Goal: Task Accomplishment & Management: Check status

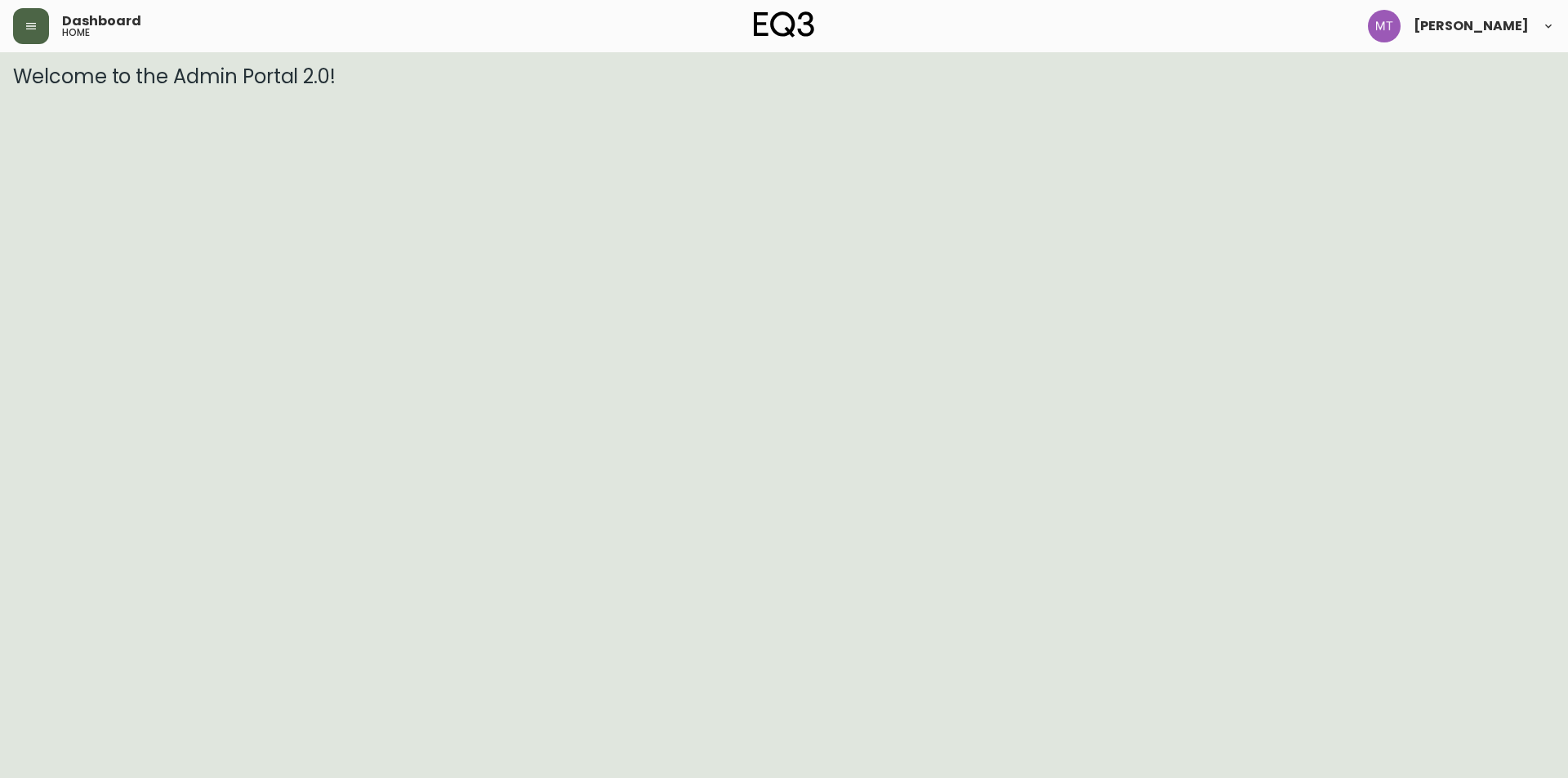
click at [26, 30] on icon "button" at bounding box center [31, 26] width 13 height 13
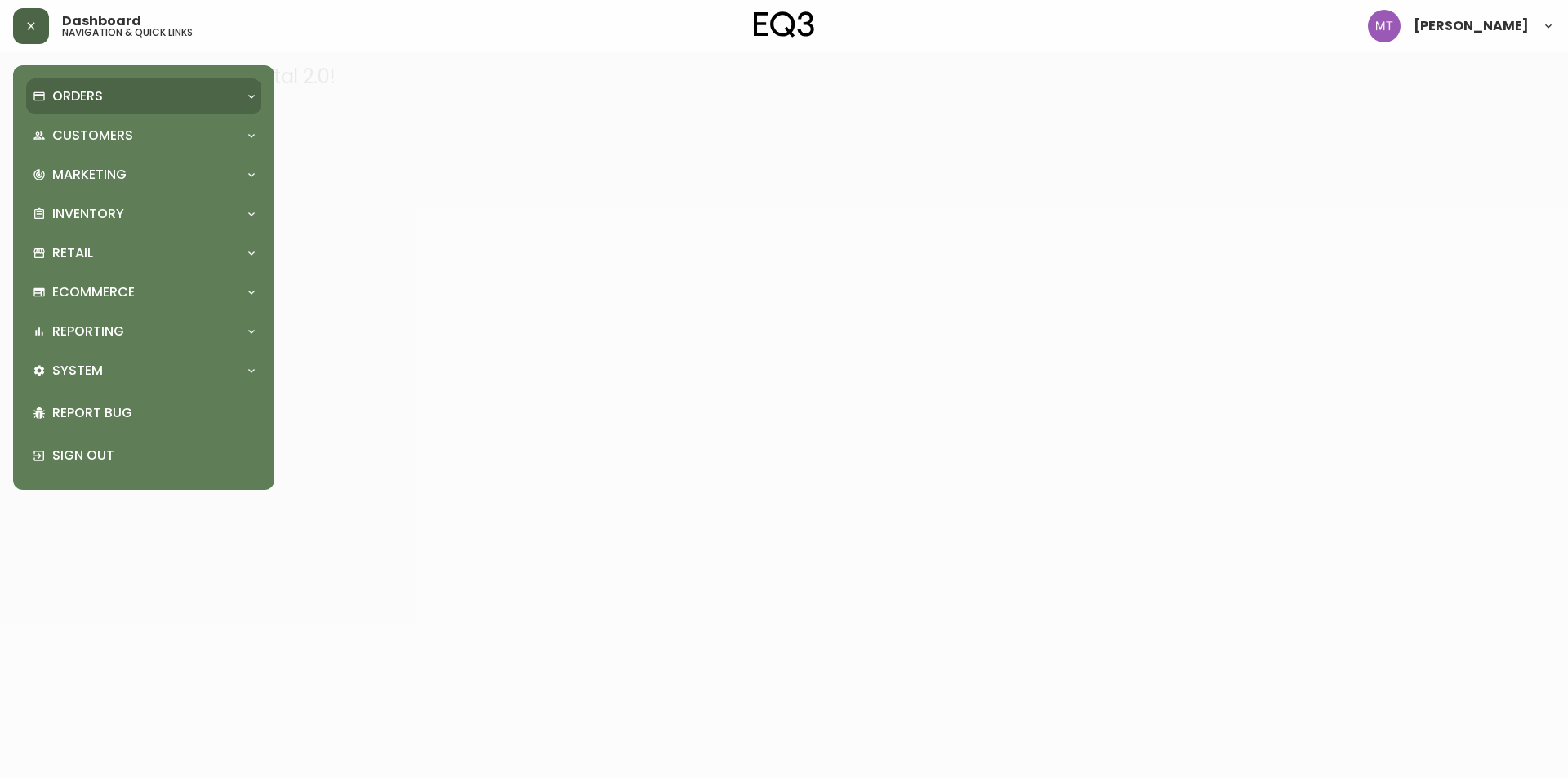
click at [48, 82] on div "Orders" at bounding box center [143, 96] width 235 height 36
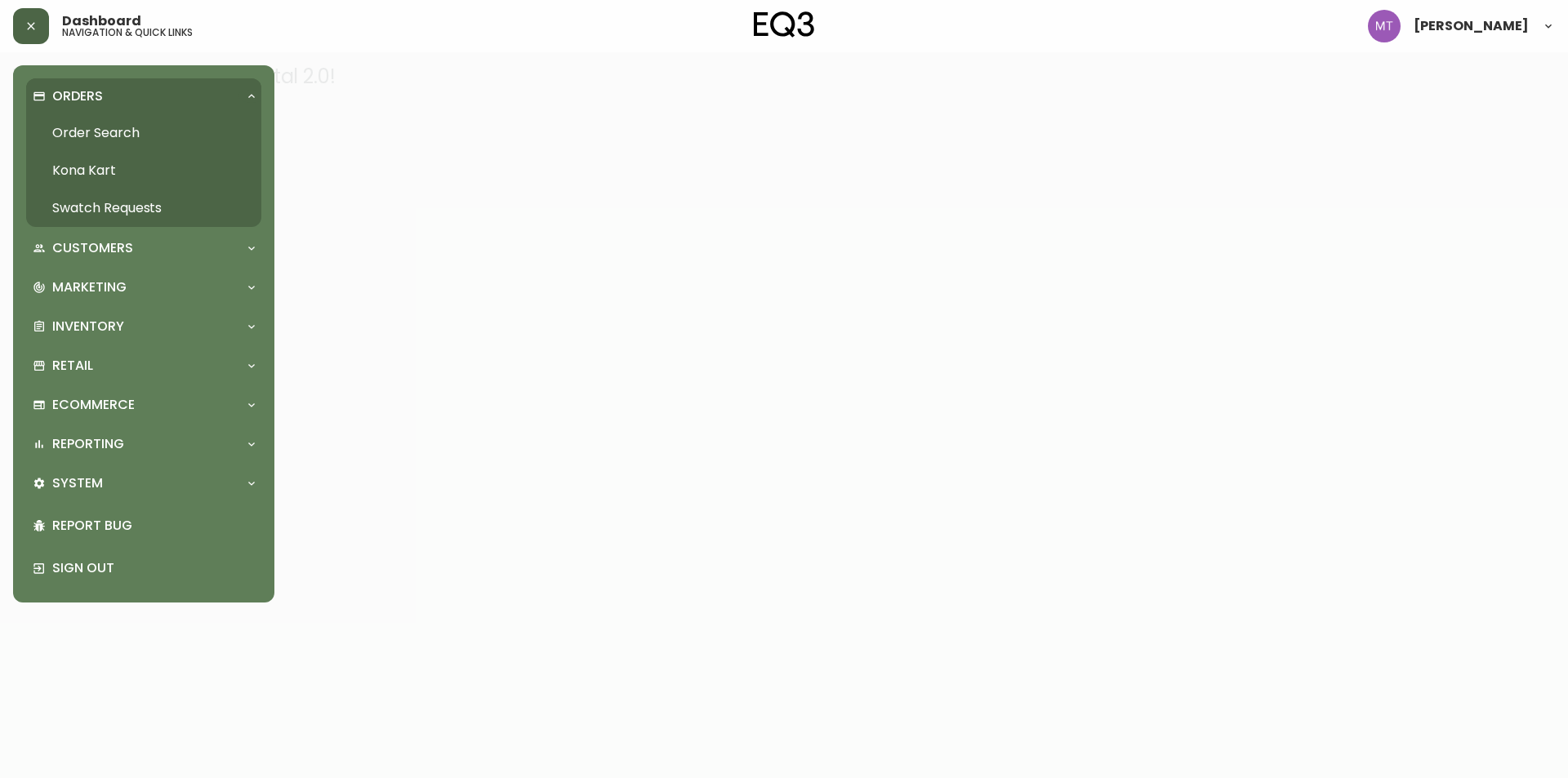
click at [105, 143] on link "Order Search" at bounding box center [143, 133] width 235 height 37
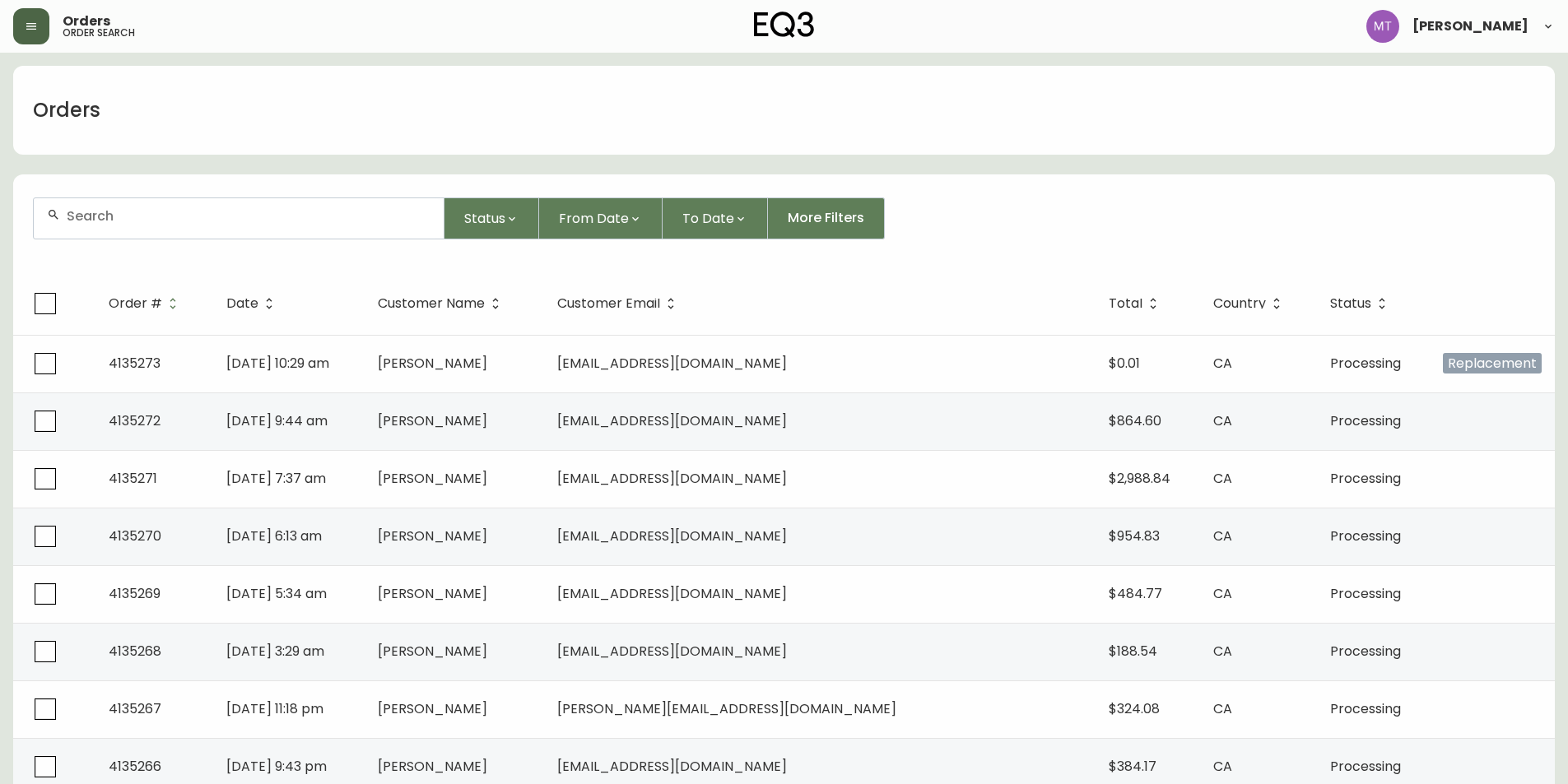
click at [189, 213] on input "text" at bounding box center [248, 216] width 364 height 16
paste input "4134789"
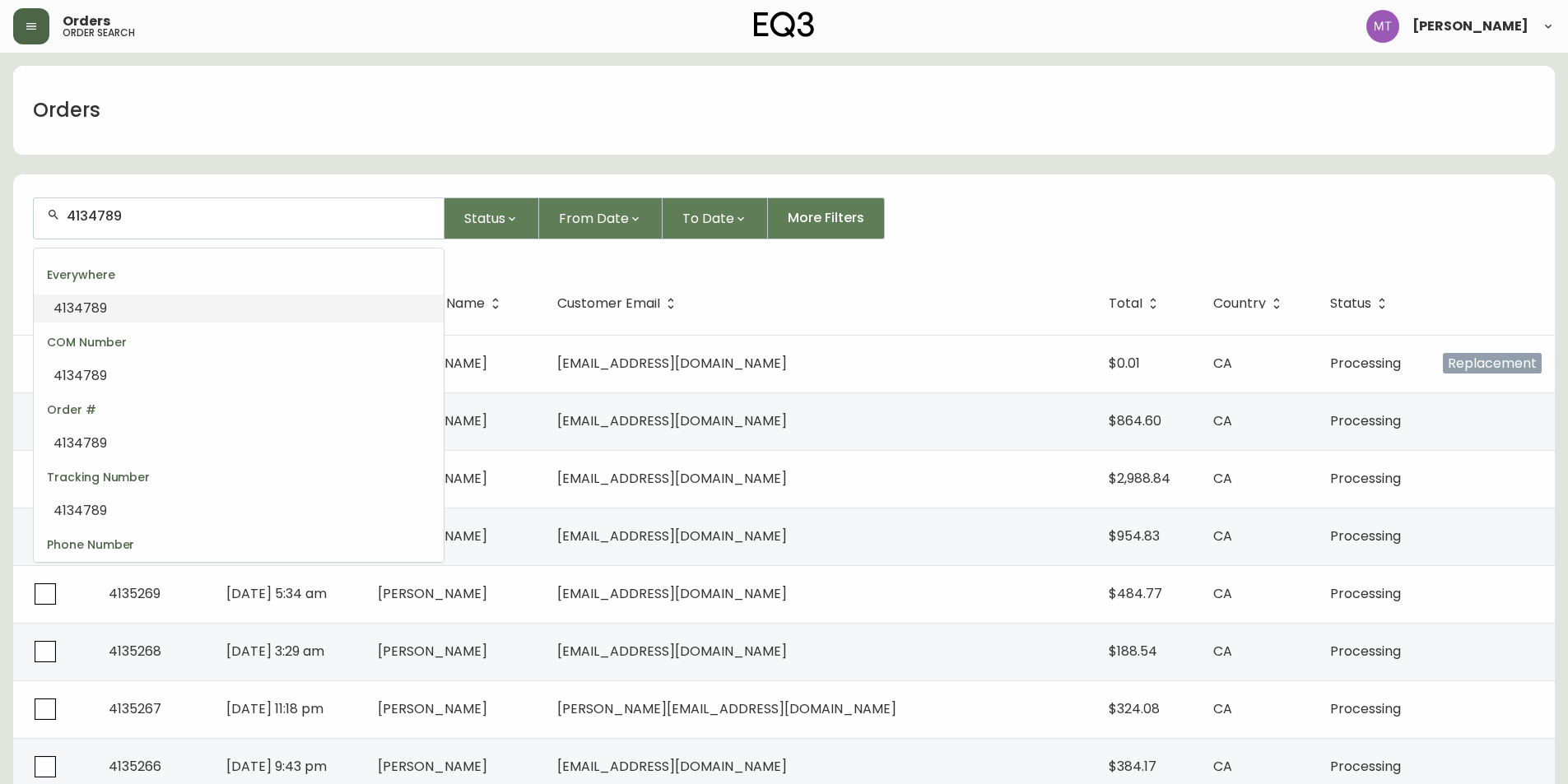
click at [173, 313] on li "4134789" at bounding box center [239, 308] width 410 height 28
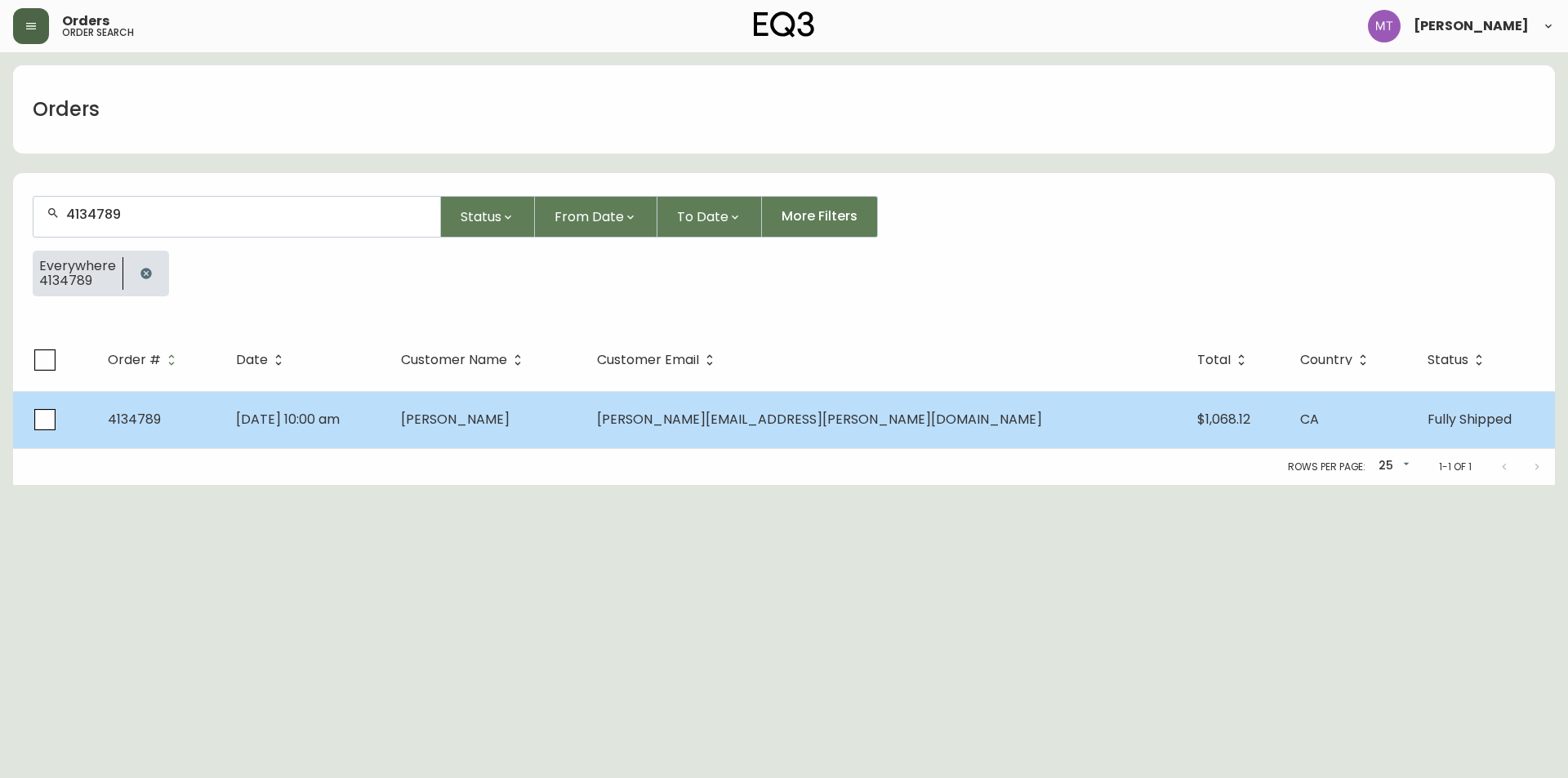
type input "4134789"
click at [389, 429] on td "[DATE] 10:00 am" at bounding box center [306, 419] width 166 height 57
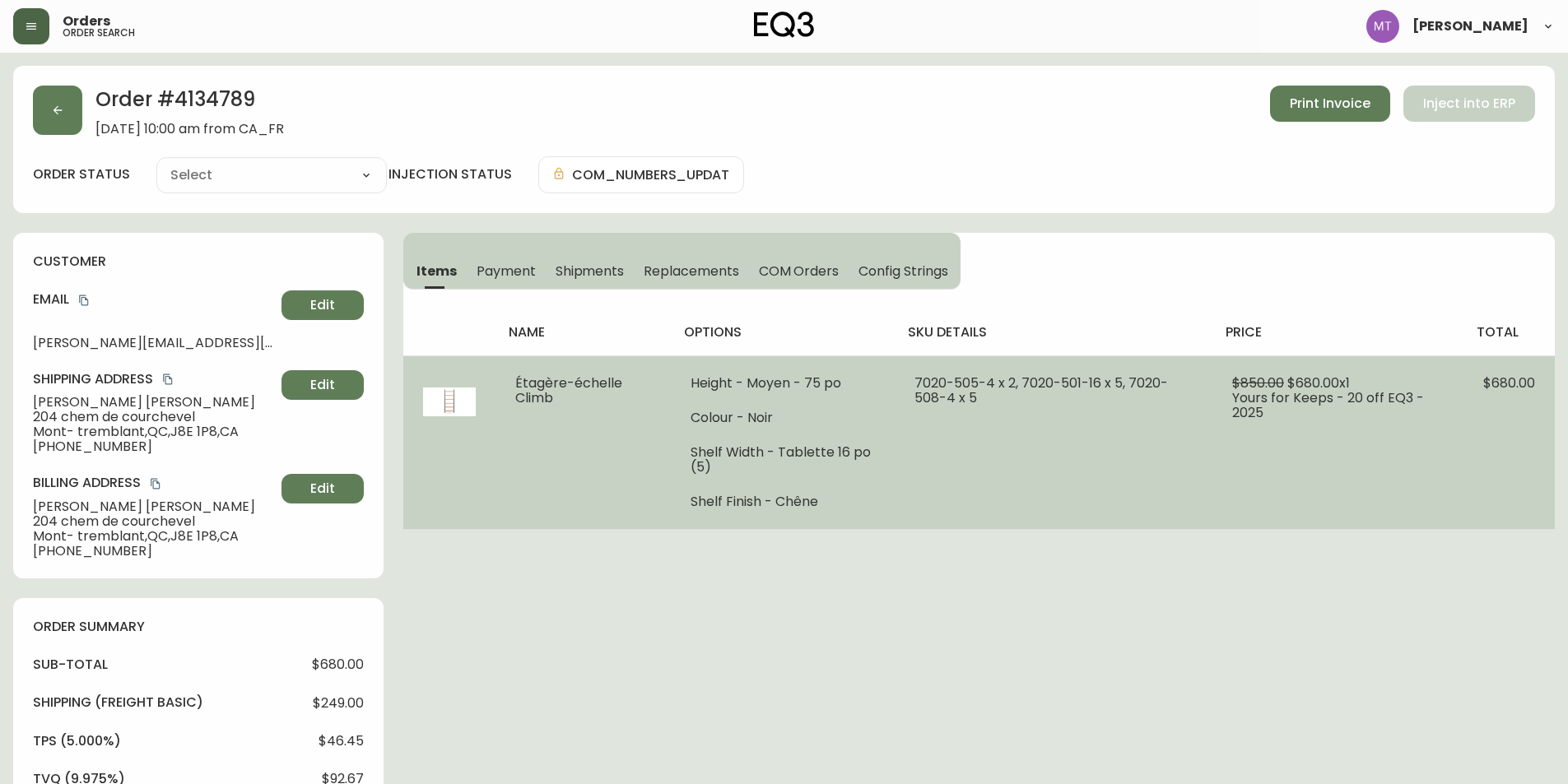
type input "Fully Shipped"
select select "FULLY_SHIPPED"
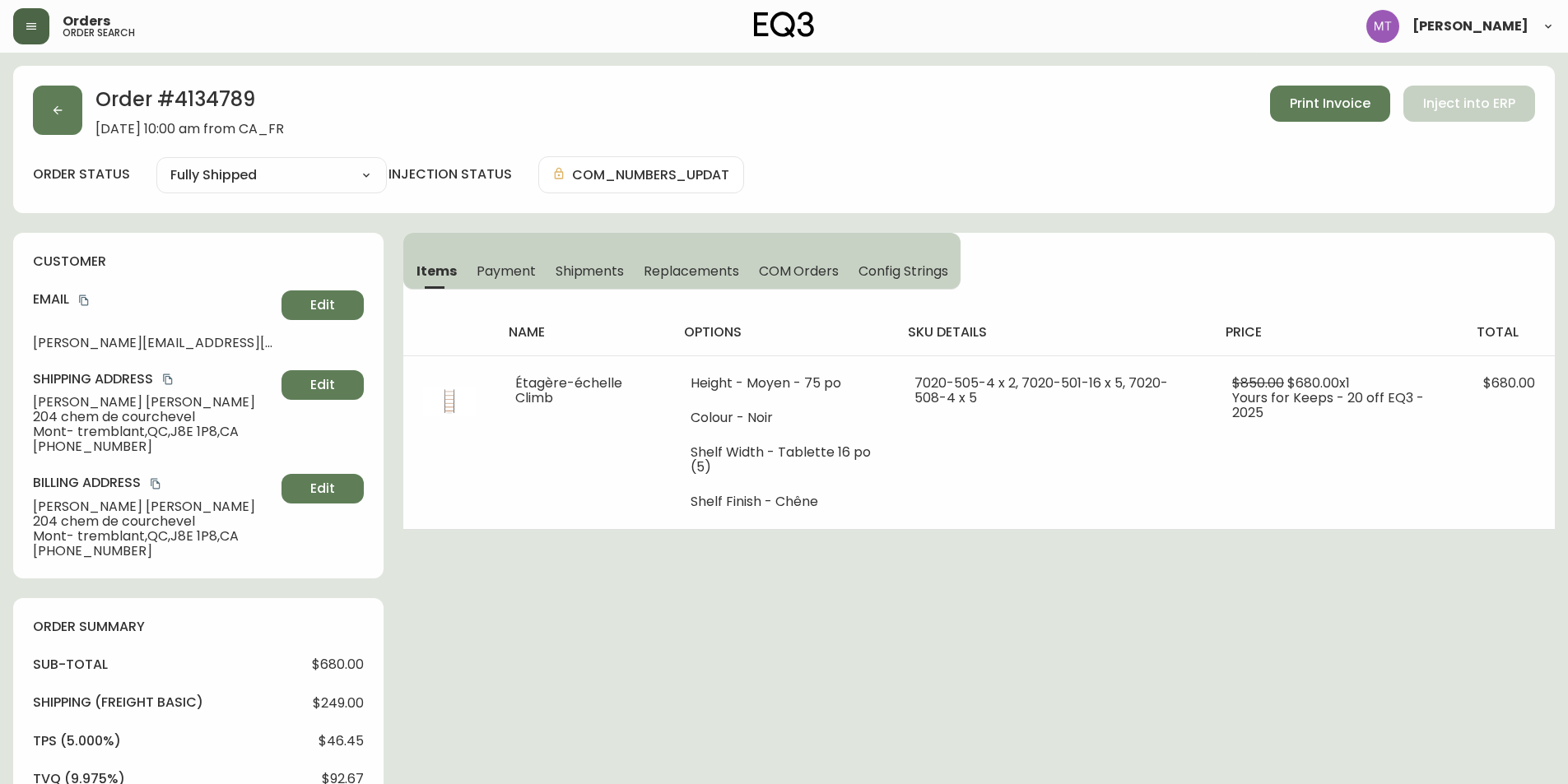
click at [603, 267] on span "Shipments" at bounding box center [590, 271] width 69 height 17
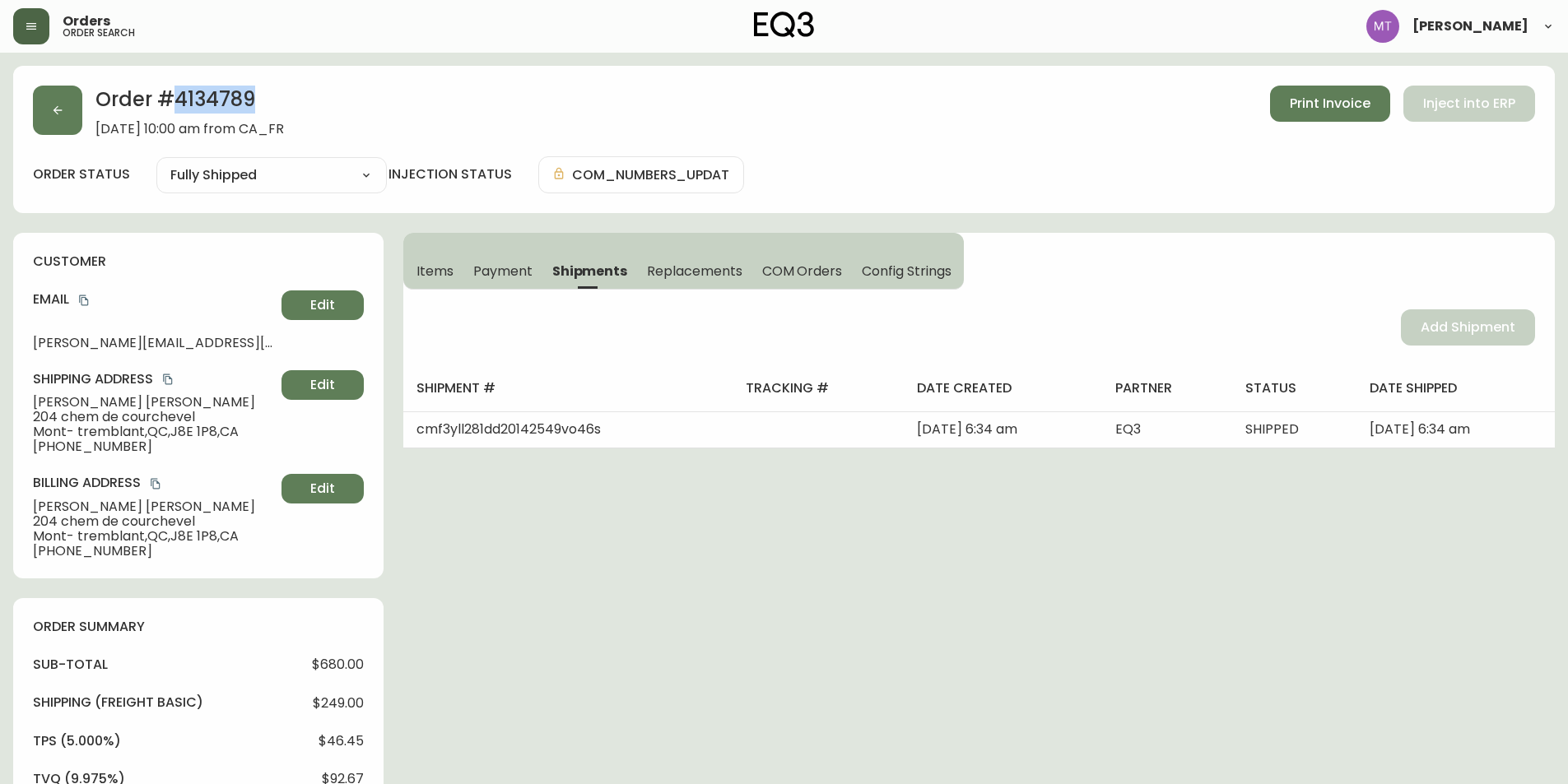
drag, startPoint x: 256, startPoint y: 100, endPoint x: 180, endPoint y: 102, distance: 76.0
click at [180, 102] on h2 "Order # 4134789" at bounding box center [189, 104] width 189 height 37
copy h2 "4134789"
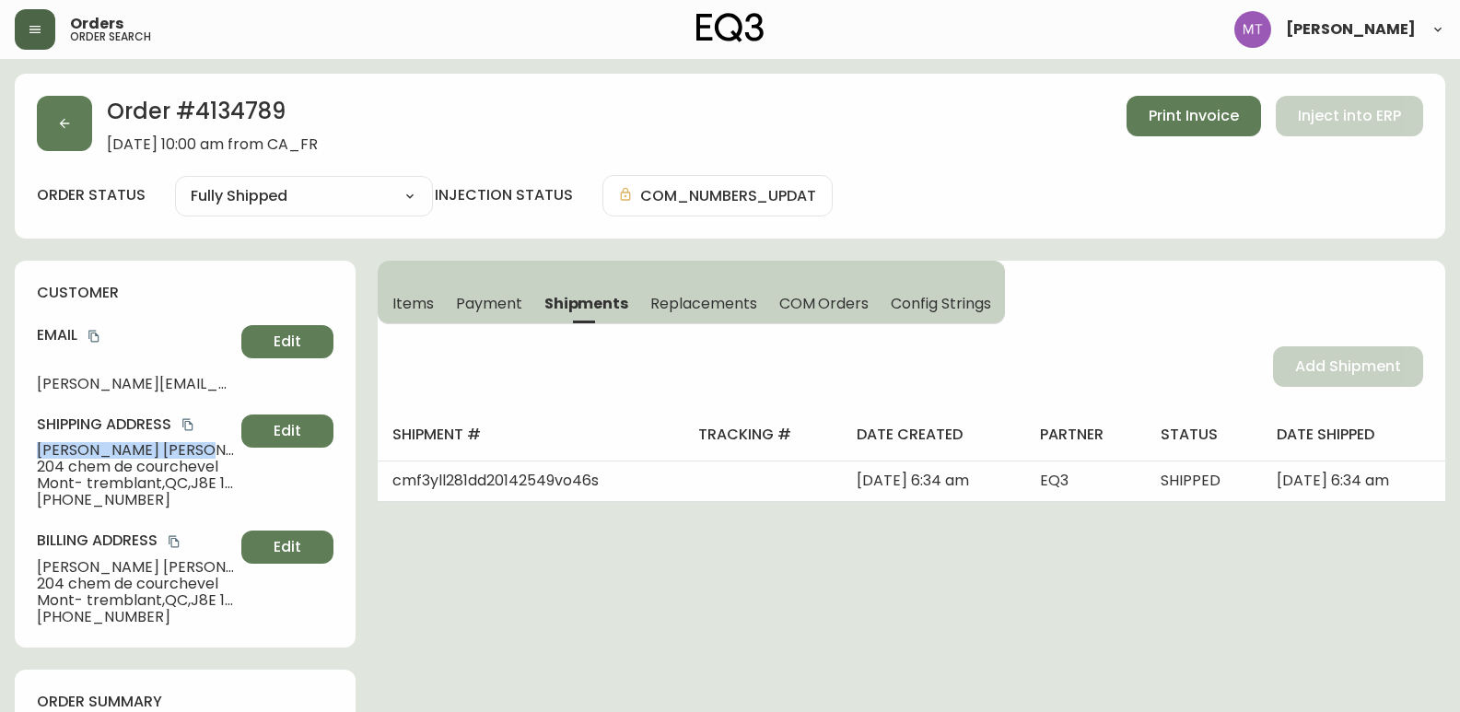
drag, startPoint x: 158, startPoint y: 443, endPoint x: 18, endPoint y: 442, distance: 139.1
click at [18, 442] on div "customer Email [PERSON_NAME][EMAIL_ADDRESS][PERSON_NAME][DOMAIN_NAME] Edit Ship…" at bounding box center [185, 454] width 341 height 387
copy span "[PERSON_NAME]"
click at [93, 331] on icon "copy" at bounding box center [93, 337] width 10 height 12
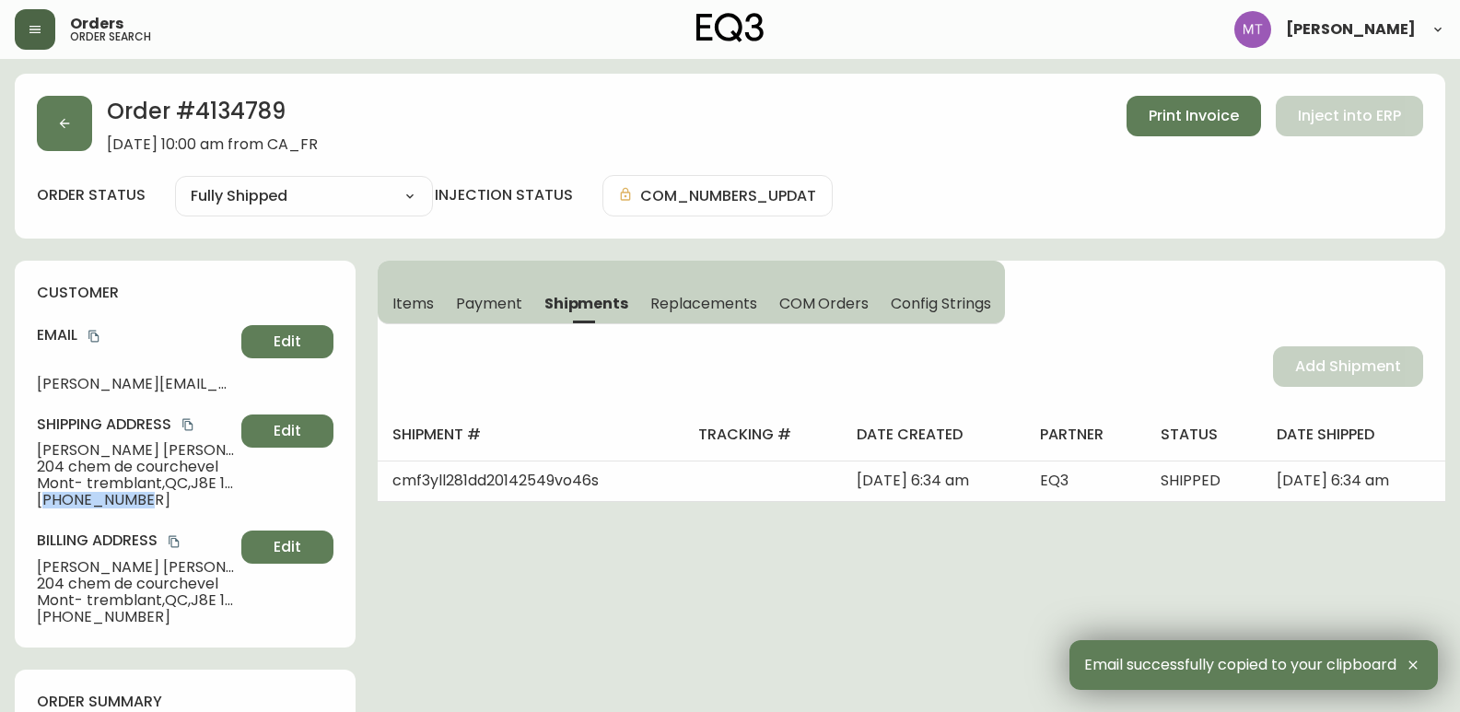
drag, startPoint x: 49, startPoint y: 500, endPoint x: 132, endPoint y: 497, distance: 83.0
click at [132, 497] on span "[PHONE_NUMBER]" at bounding box center [135, 500] width 197 height 17
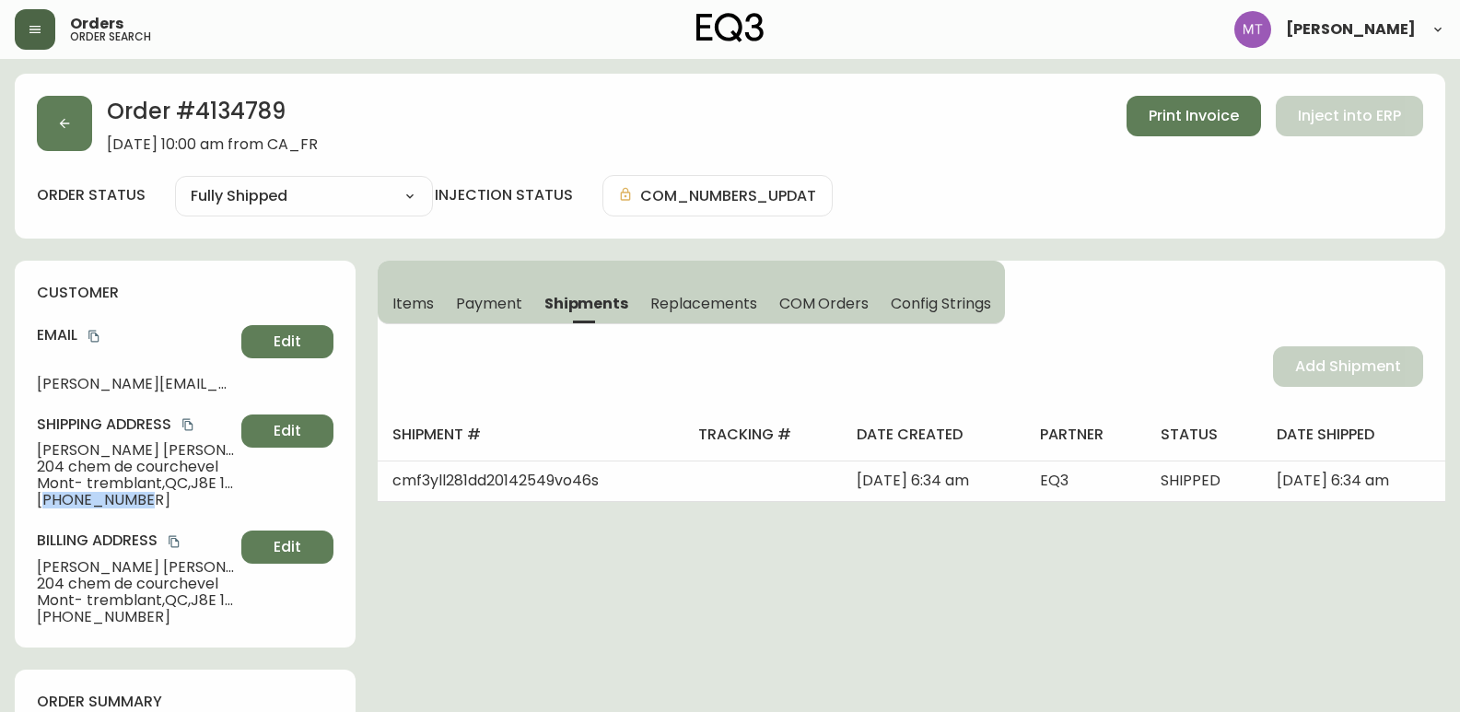
copy span "18193217347"
drag, startPoint x: 185, startPoint y: 446, endPoint x: -5, endPoint y: 446, distance: 189.8
copy span "[PERSON_NAME]"
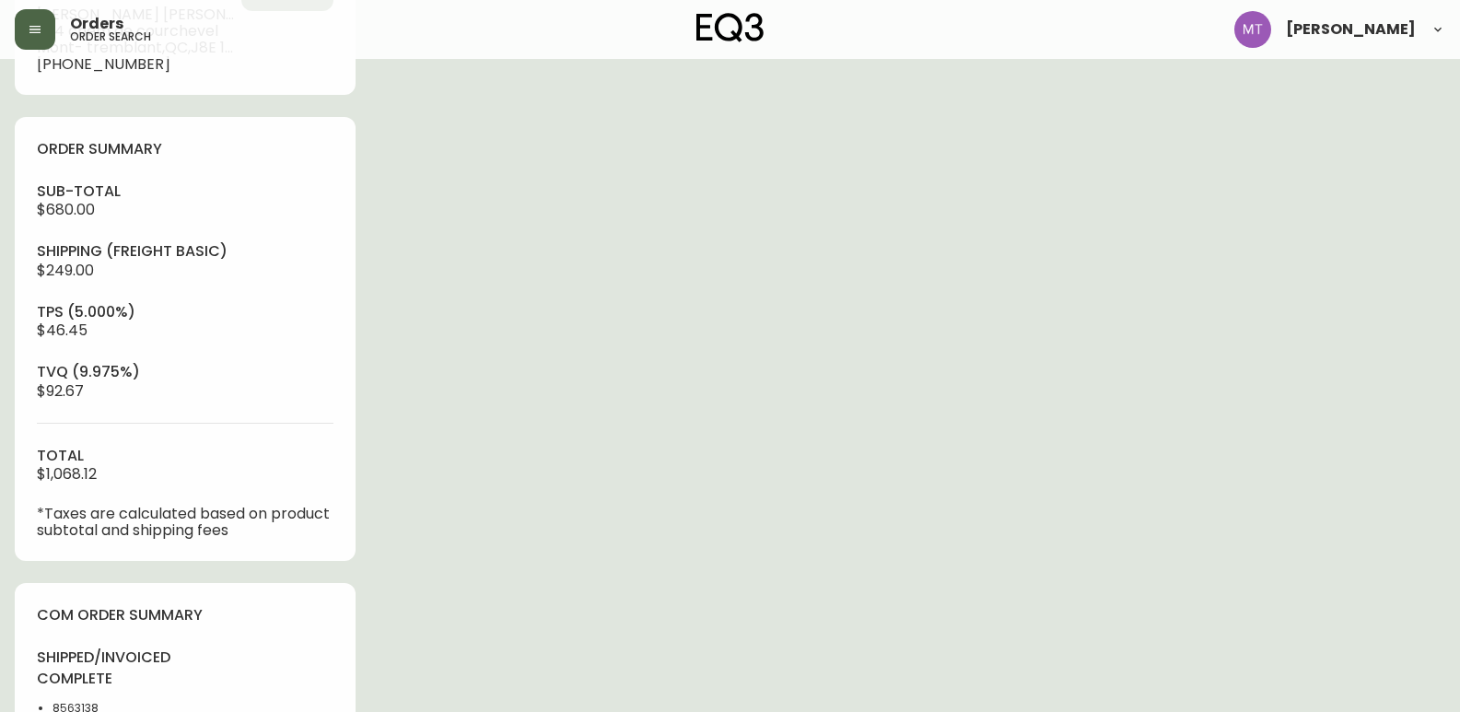
scroll to position [645, 0]
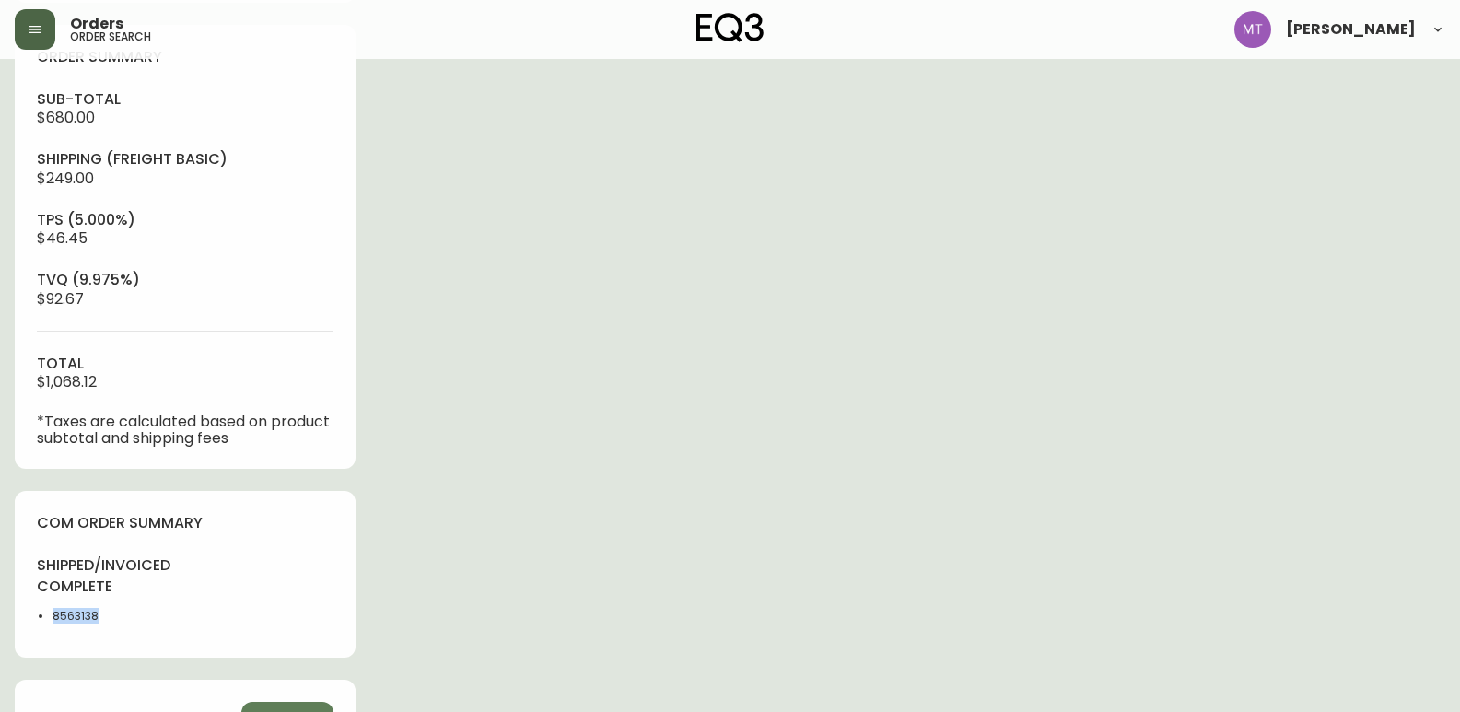
drag, startPoint x: 77, startPoint y: 615, endPoint x: 51, endPoint y: 614, distance: 26.8
click at [51, 614] on ul "8563138" at bounding box center [105, 616] width 137 height 17
copy li "8563138"
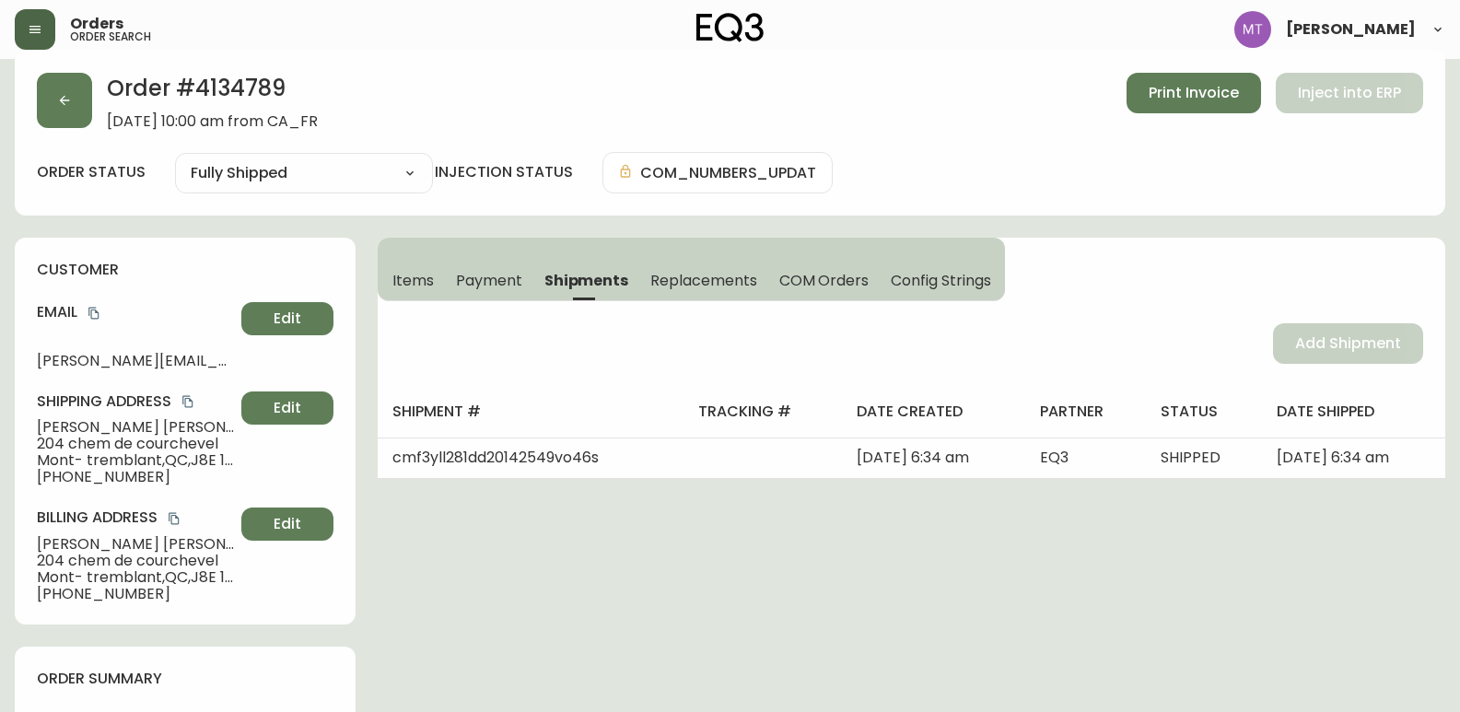
scroll to position [0, 0]
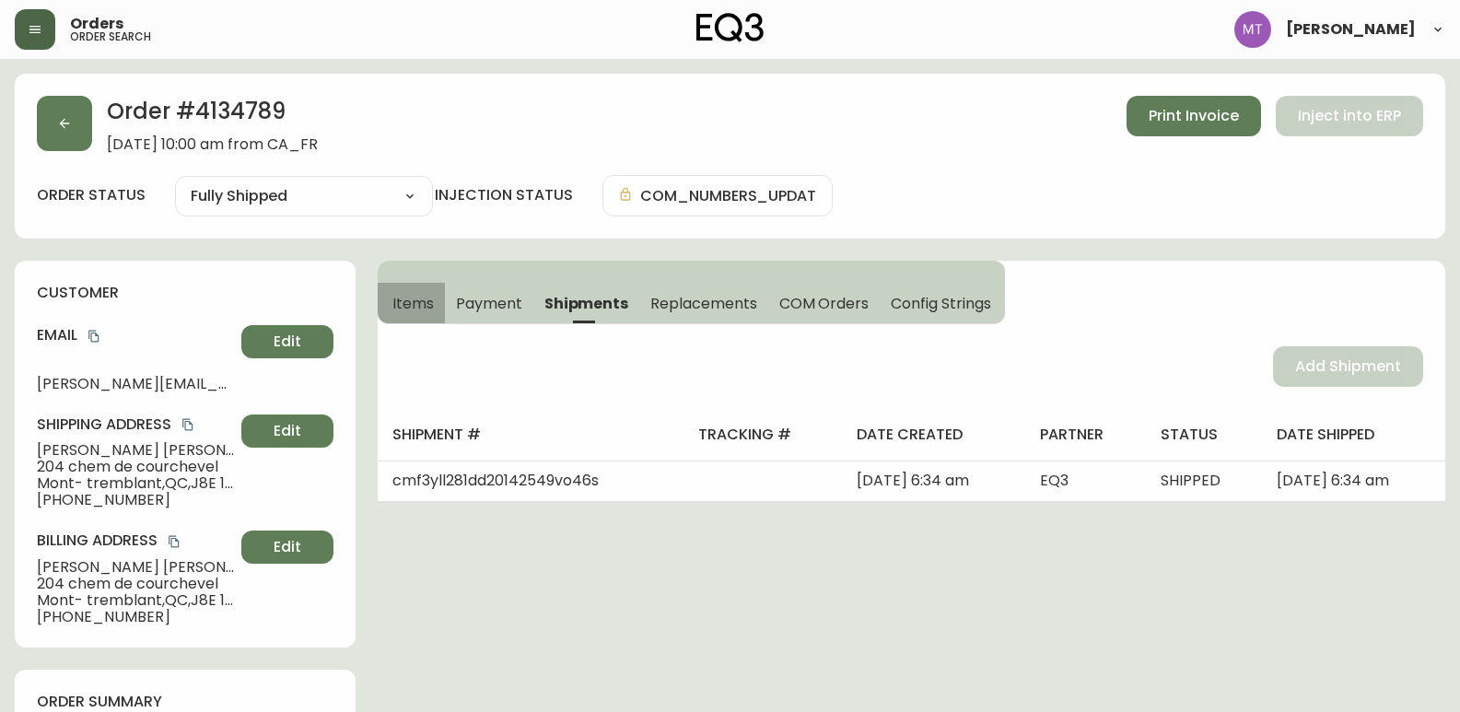
click at [416, 300] on span "Items" at bounding box center [412, 303] width 41 height 19
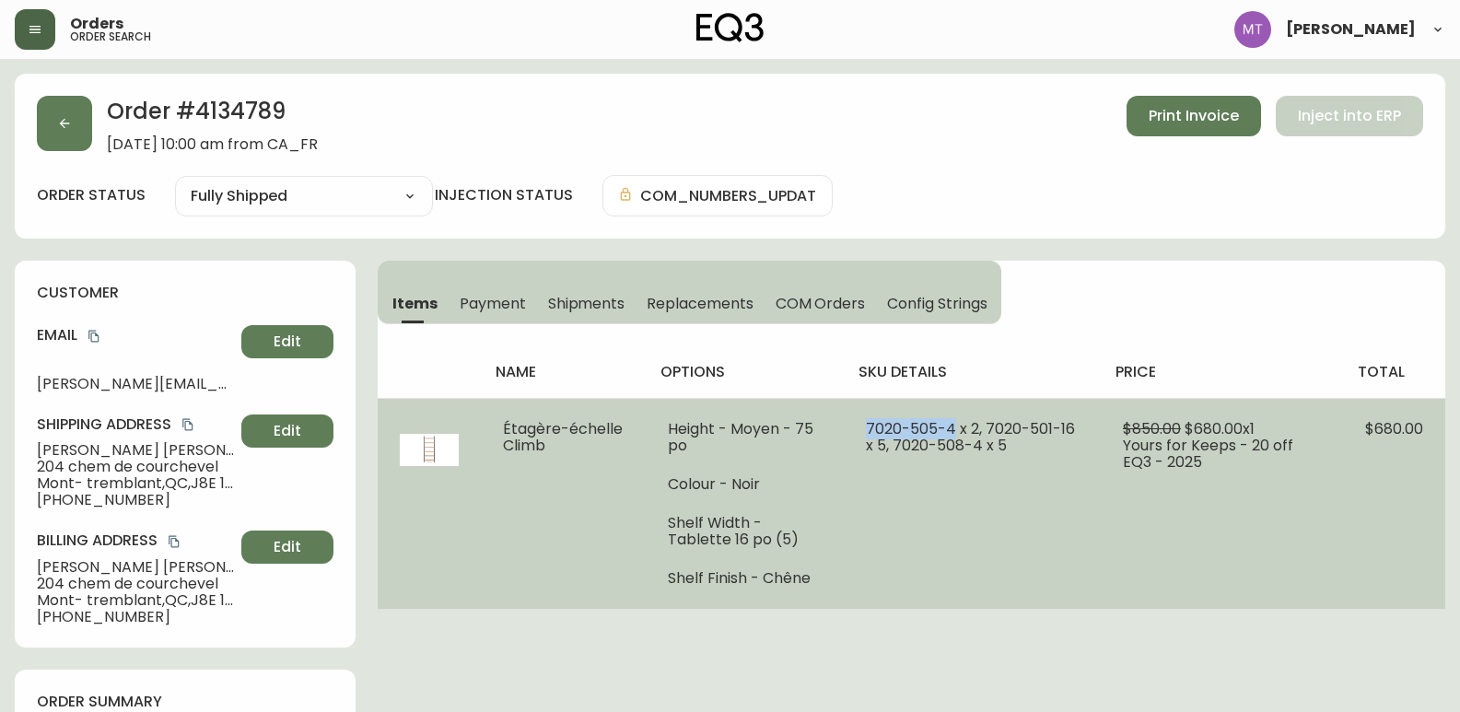
drag, startPoint x: 954, startPoint y: 423, endPoint x: 870, endPoint y: 423, distance: 84.8
click at [870, 423] on span "7020-505-4 x 2, 7020-501-16 x 5, 7020-508-4 x 5" at bounding box center [970, 437] width 209 height 38
copy span "[PHONE_NUMBER]"
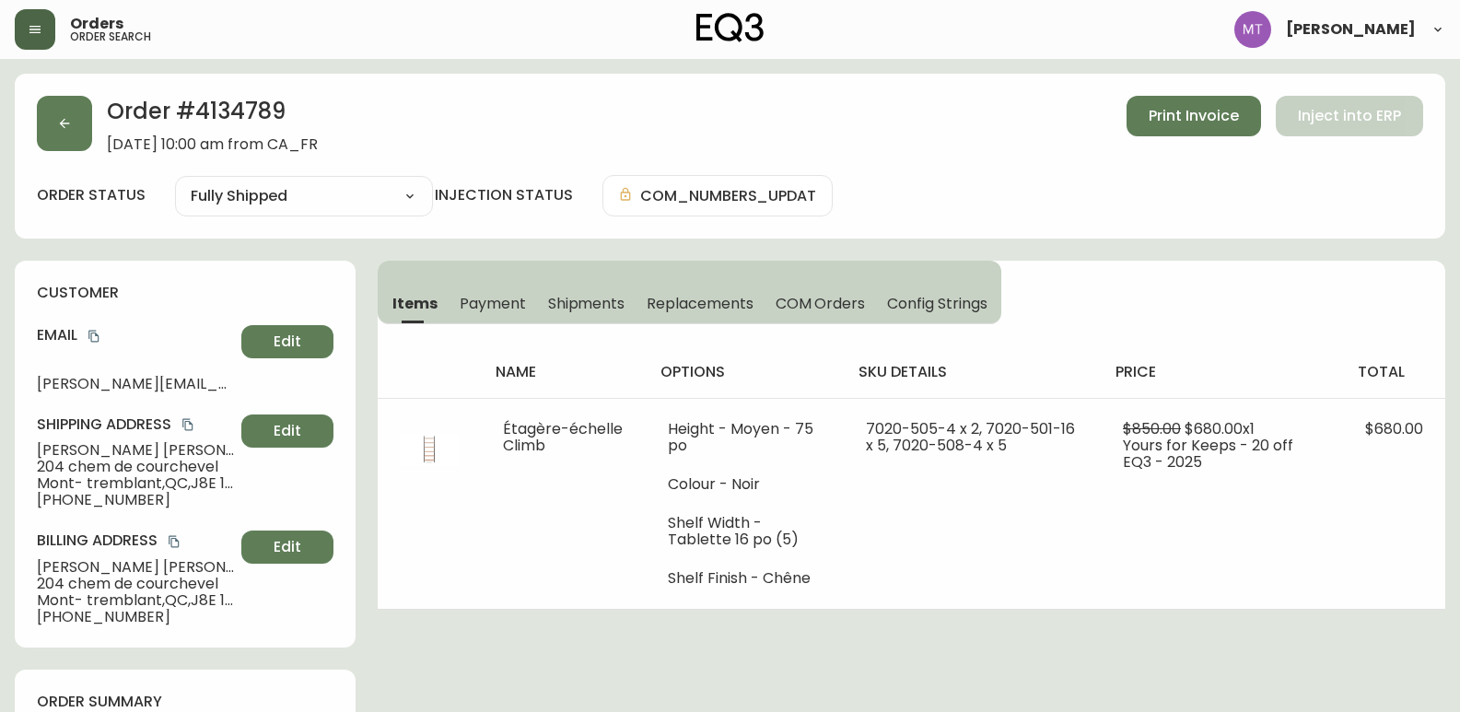
click at [19, 173] on div "Order # 4134789 [DATE] 10:00 am from [GEOGRAPHIC_DATA] Print Invoice Inject int…" at bounding box center [730, 156] width 1431 height 165
click at [18, 166] on div "Order # 4134789 [DATE] 10:00 am from [GEOGRAPHIC_DATA] Print Invoice Inject int…" at bounding box center [730, 156] width 1431 height 165
